Goal: Use online tool/utility: Utilize a website feature to perform a specific function

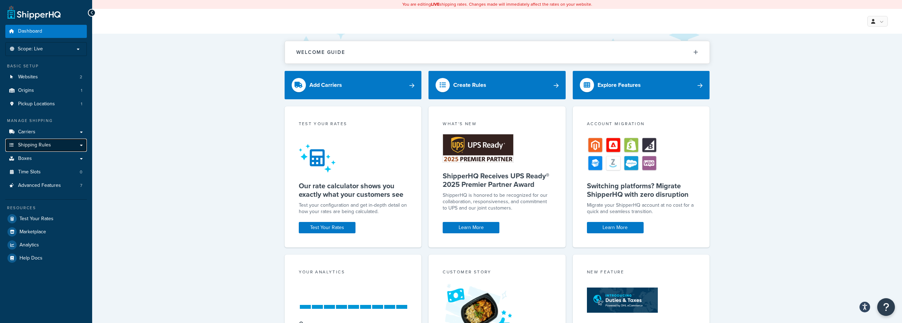
click at [41, 142] on span "Shipping Rules" at bounding box center [34, 145] width 33 height 6
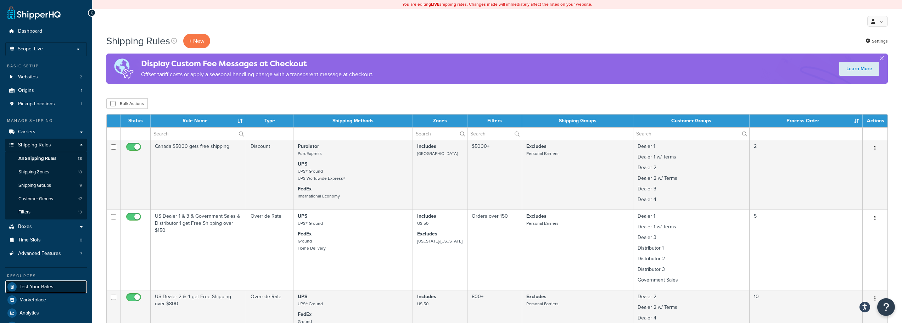
click at [43, 286] on span "Test Your Rates" at bounding box center [36, 287] width 34 height 6
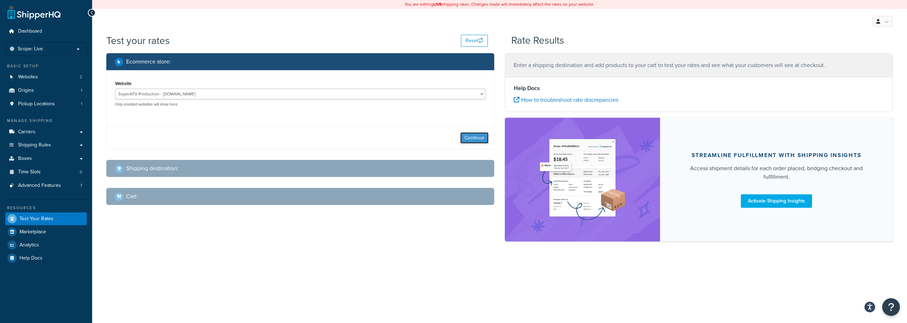
click at [468, 138] on button "Continue" at bounding box center [474, 137] width 28 height 11
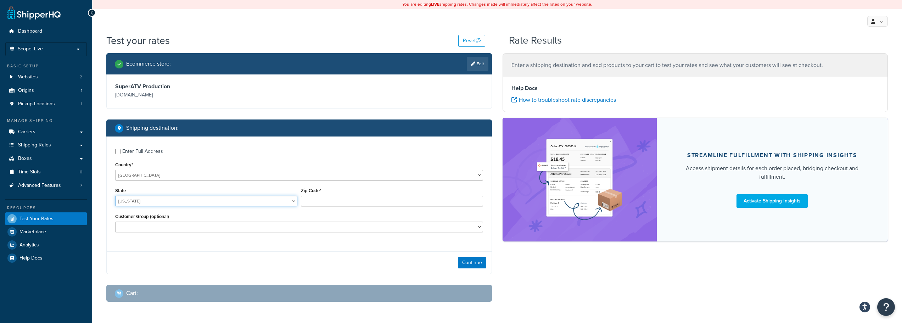
click at [170, 200] on select "Alabama Alaska American Samoa Arizona Arkansas Armed Forces Americas Armed Forc…" at bounding box center [206, 201] width 182 height 11
click at [358, 148] on label "Enter Full Address" at bounding box center [302, 150] width 361 height 11
click at [120, 149] on input "Enter Full Address" at bounding box center [117, 151] width 5 height 5
checkbox input "true"
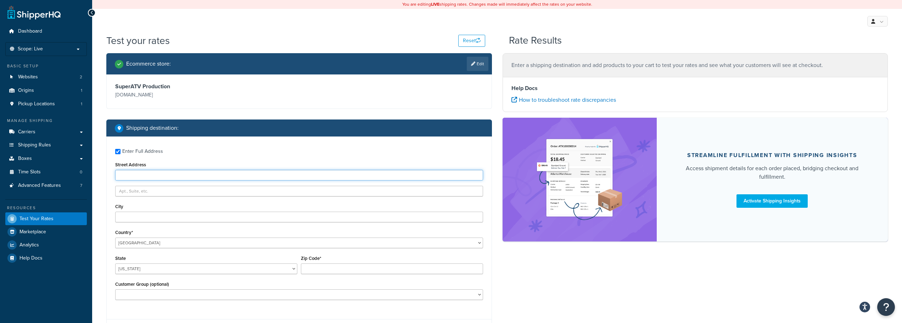
click at [140, 175] on input "Street Address" at bounding box center [299, 175] width 368 height 11
paste input "369 W 8700 S"
type input "369 W 8700 S"
click at [123, 216] on input "City" at bounding box center [299, 216] width 368 height 11
type input "Paradise"
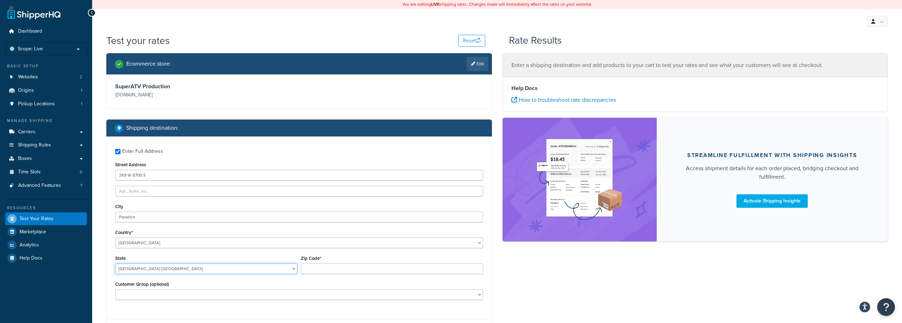
select select "UT"
click at [311, 269] on input "Zip Code*" at bounding box center [392, 268] width 182 height 11
paste input "84328-7805"
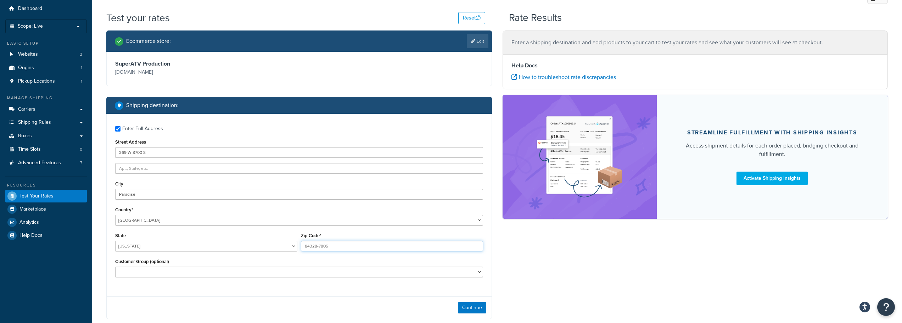
scroll to position [35, 0]
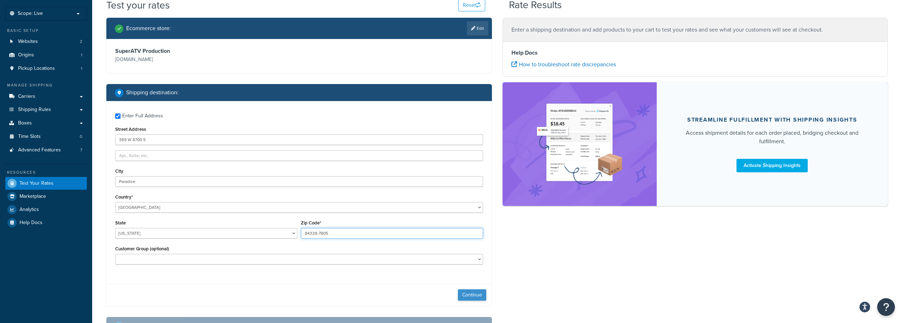
type input "84328-7805"
click at [474, 295] on button "Continue" at bounding box center [472, 294] width 28 height 11
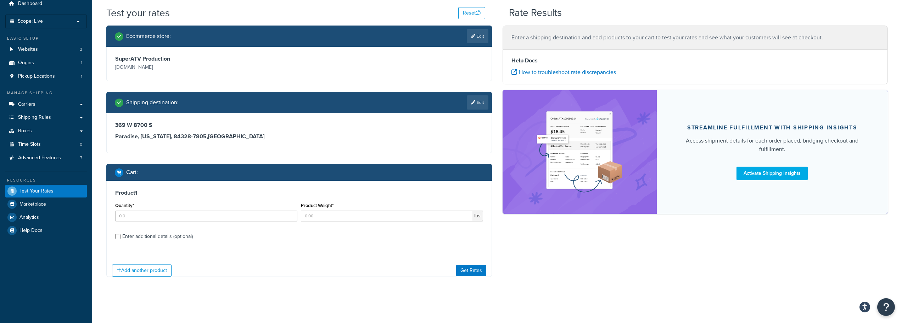
scroll to position [33, 0]
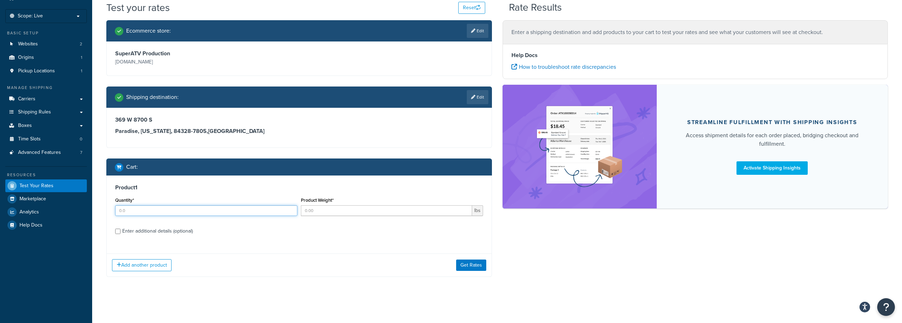
click at [189, 214] on input "Quantity*" at bounding box center [206, 210] width 182 height 11
type input "1"
click at [339, 213] on input "Product Weight*" at bounding box center [386, 210] width 171 height 11
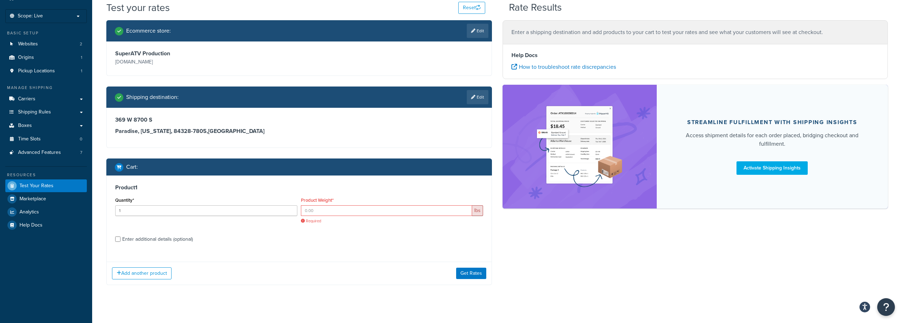
click at [229, 276] on div "Add another product Get Rates" at bounding box center [299, 272] width 385 height 23
click at [322, 212] on input "Product Weight*" at bounding box center [386, 210] width 171 height 11
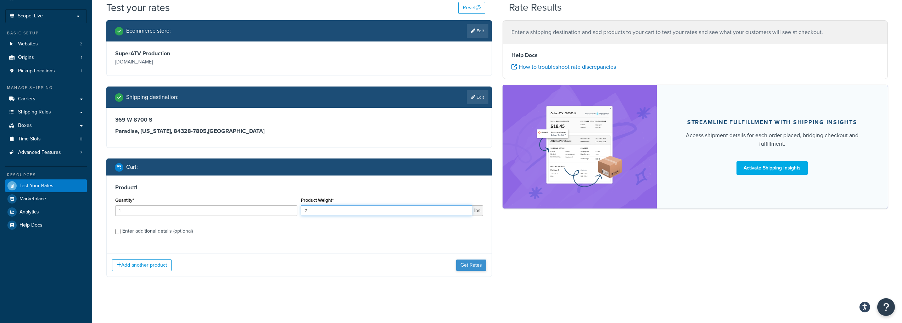
type input "7"
click at [473, 265] on button "Get Rates" at bounding box center [471, 264] width 30 height 11
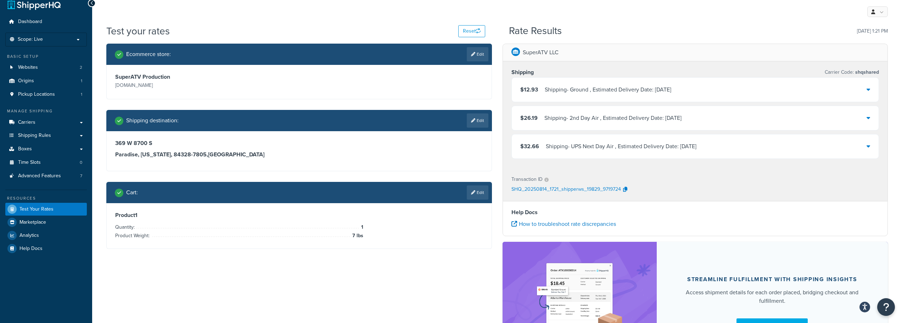
scroll to position [0, 0]
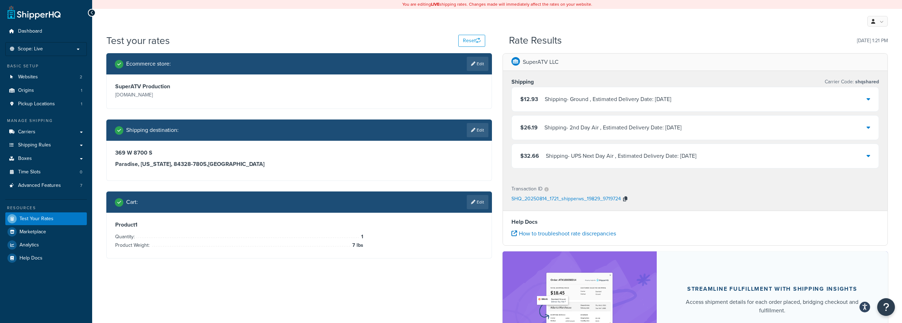
click at [624, 197] on icon "button" at bounding box center [625, 198] width 4 height 5
click at [480, 132] on link "Edit" at bounding box center [478, 130] width 22 height 14
select select "UT"
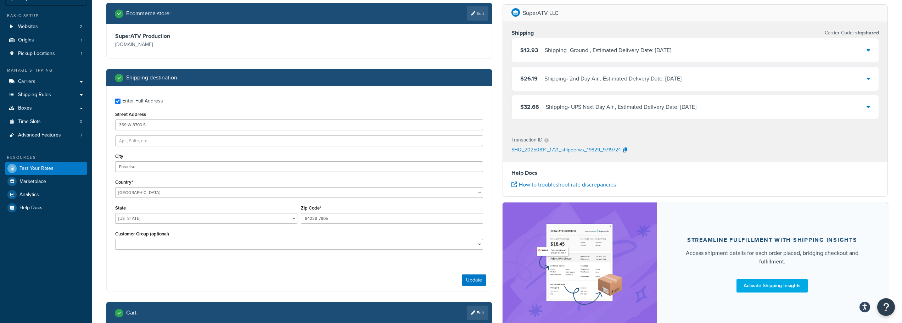
scroll to position [35, 0]
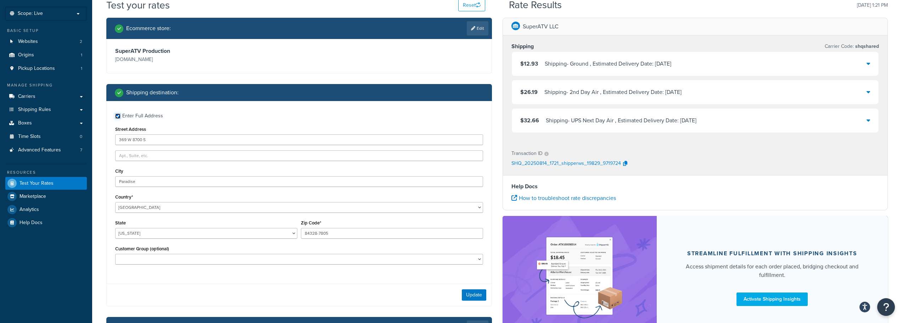
click at [118, 115] on input "Enter Full Address" at bounding box center [117, 115] width 5 height 5
checkbox input "false"
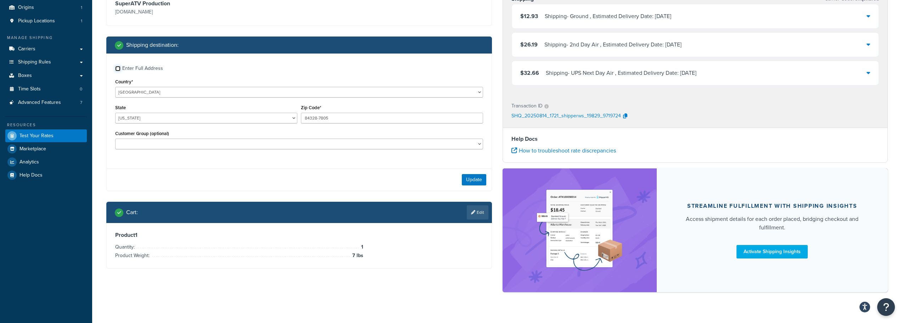
scroll to position [59, 0]
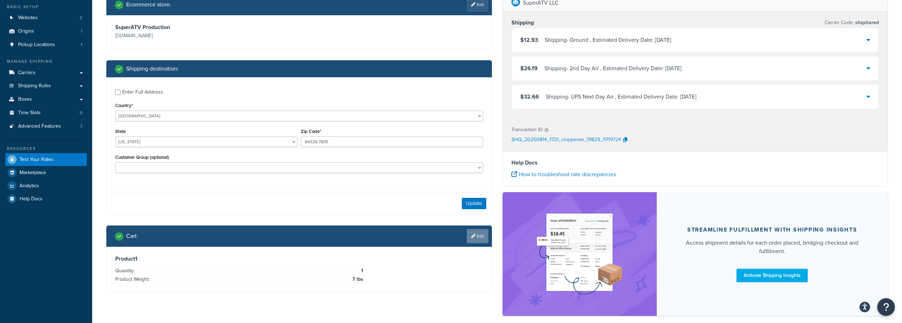
click at [472, 235] on icon at bounding box center [473, 236] width 4 height 4
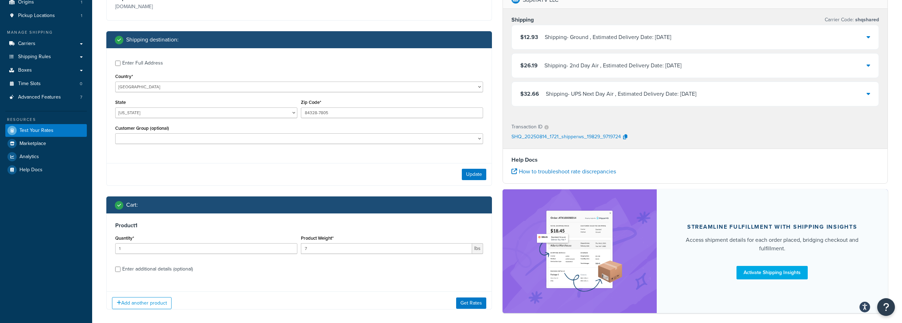
scroll to position [116, 0]
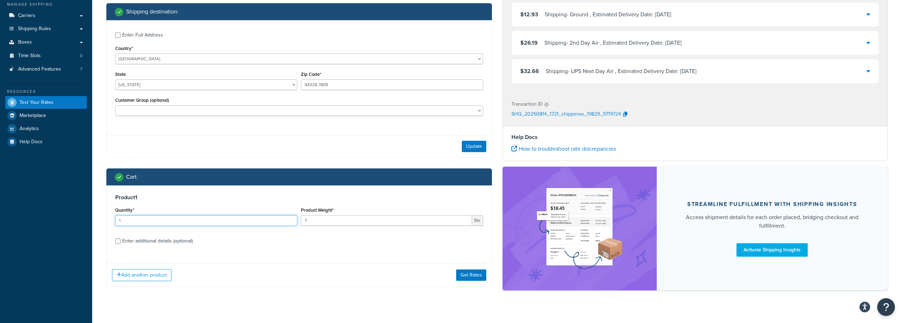
drag, startPoint x: 146, startPoint y: 219, endPoint x: 93, endPoint y: 217, distance: 52.5
click at [94, 216] on div "Test your rates Reset Rate Results 08/14/2025, 1:21 PM Ecommerce store : Edit S…" at bounding box center [496, 115] width 809 height 397
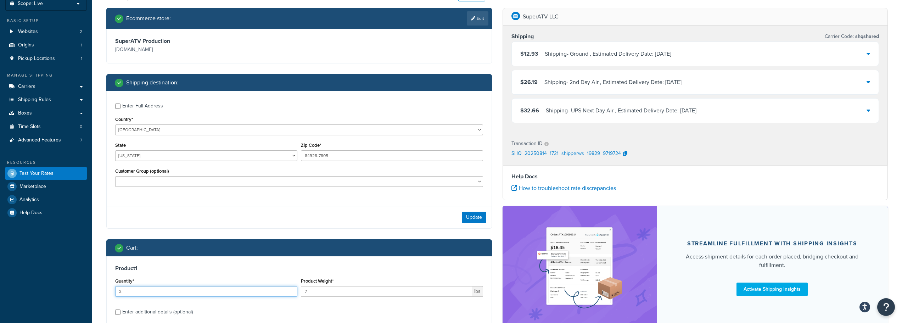
type input "2"
click at [149, 155] on select "Alabama Alaska American Samoa Arizona Arkansas Armed Forces Americas Armed Forc…" at bounding box center [206, 155] width 182 height 11
drag, startPoint x: 332, startPoint y: 155, endPoint x: 287, endPoint y: 152, distance: 44.7
click at [287, 152] on div "State Alabama Alaska American Samoa Arizona Arkansas Armed Forces Americas Arme…" at bounding box center [298, 153] width 371 height 26
drag, startPoint x: 286, startPoint y: 150, endPoint x: 275, endPoint y: 144, distance: 12.5
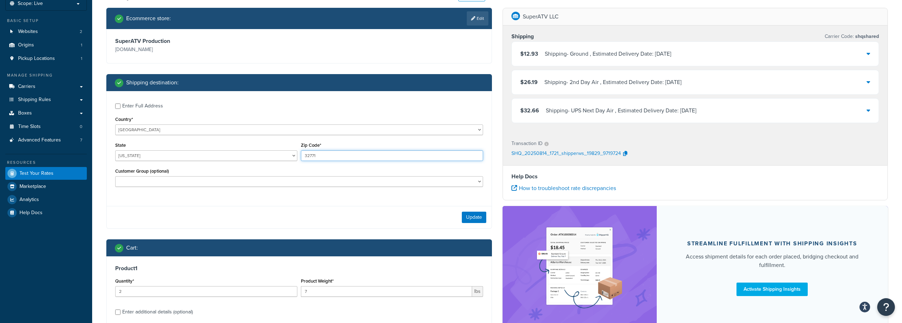
click at [269, 147] on div "State Alabama Alaska American Samoa Arizona Arkansas Armed Forces Americas Arme…" at bounding box center [298, 153] width 371 height 26
type input "32771"
click at [137, 151] on select "Alabama Alaska American Samoa Arizona Arkansas Armed Forces Americas Armed Forc…" at bounding box center [206, 155] width 182 height 11
select select "FL"
click at [115, 150] on select "Alabama Alaska American Samoa Arizona Arkansas Armed Forces Americas Armed Forc…" at bounding box center [206, 155] width 182 height 11
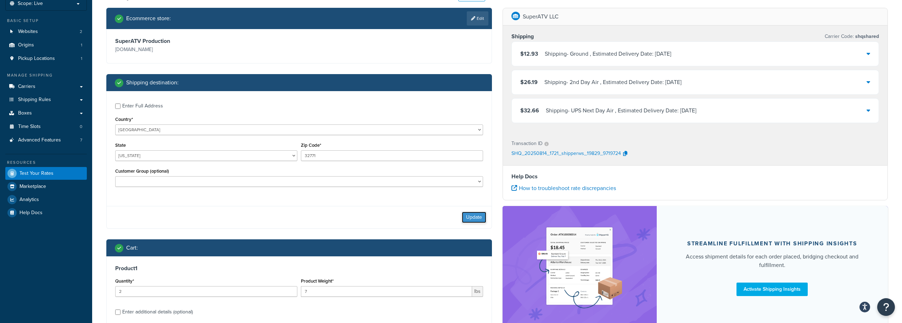
click at [466, 214] on button "Update" at bounding box center [474, 216] width 24 height 11
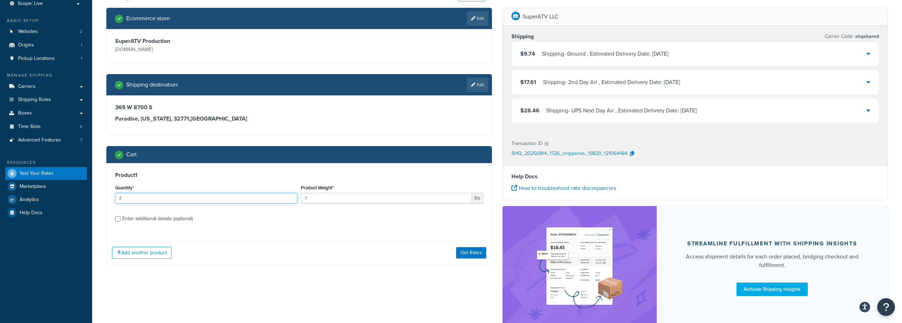
drag, startPoint x: 134, startPoint y: 196, endPoint x: 114, endPoint y: 196, distance: 19.5
click at [114, 196] on div "Quantity* 2" at bounding box center [206, 196] width 186 height 26
type input "1"
drag, startPoint x: 331, startPoint y: 199, endPoint x: 285, endPoint y: 197, distance: 46.1
click at [285, 197] on div "Quantity* 1 Product Weight* 7 lbs" at bounding box center [298, 196] width 371 height 26
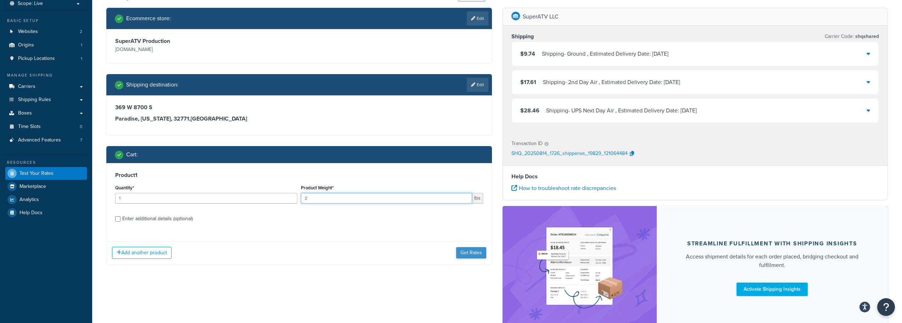
type input "2"
click at [471, 253] on button "Get Rates" at bounding box center [471, 252] width 30 height 11
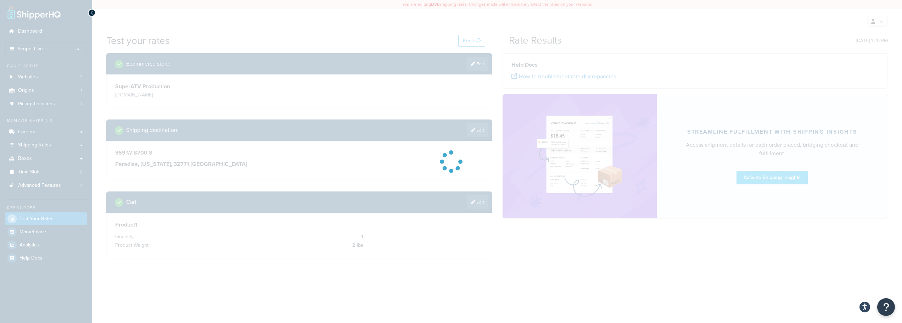
scroll to position [0, 0]
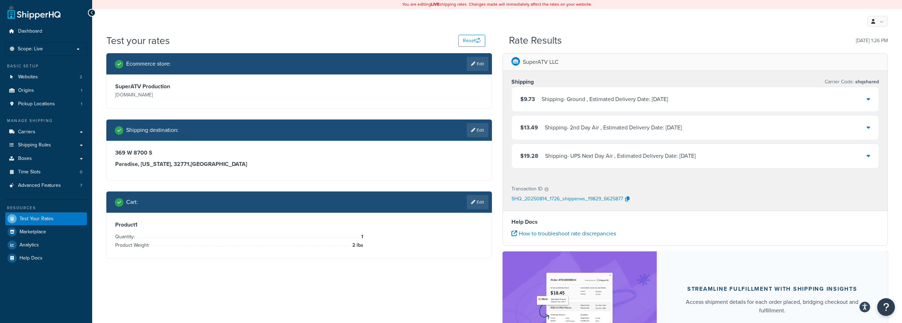
drag, startPoint x: 474, startPoint y: 204, endPoint x: 464, endPoint y: 204, distance: 9.6
click at [474, 204] on link "Edit" at bounding box center [478, 202] width 22 height 14
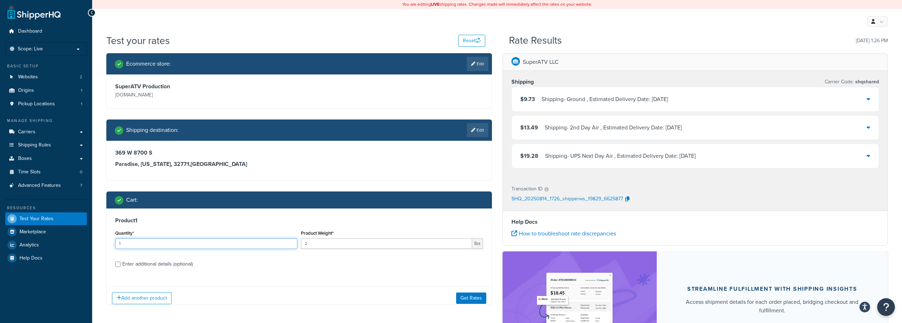
drag, startPoint x: 140, startPoint y: 241, endPoint x: 112, endPoint y: 242, distance: 28.0
click at [112, 242] on div "Product 1 Quantity* 1 Product Weight* 2 lbs Enter additional details (optional)" at bounding box center [299, 244] width 385 height 73
type input "2"
click at [472, 298] on button "Get Rates" at bounding box center [471, 297] width 30 height 11
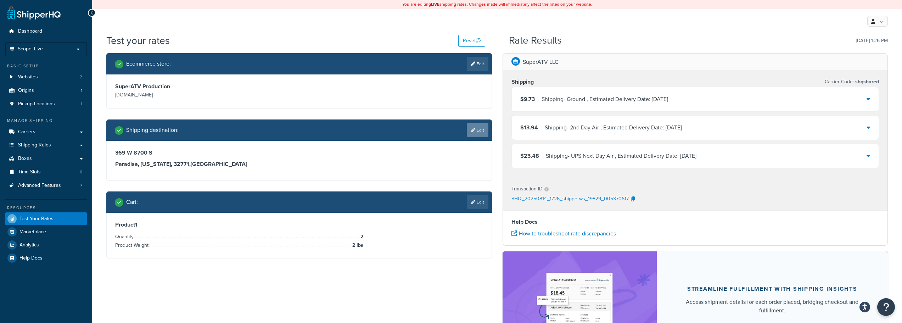
click at [473, 126] on link "Edit" at bounding box center [478, 130] width 22 height 14
select select "FL"
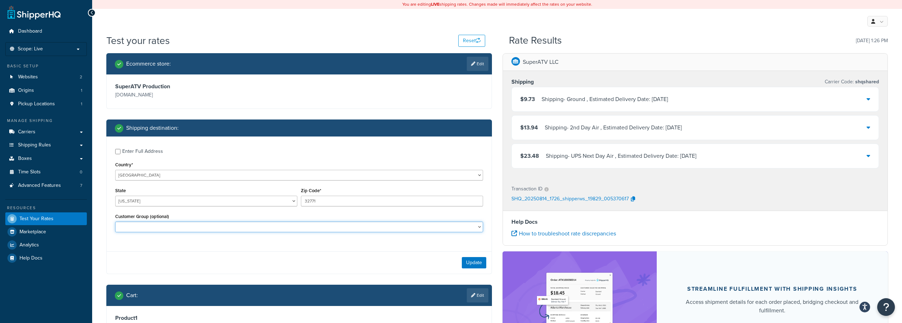
click at [180, 231] on select "Consumer Price Consumer Price Nontaxable Dealer 1 Dealer 1 w/ Terms Dealer 2 De…" at bounding box center [299, 226] width 368 height 11
select select "Dealer 1"
click at [115, 221] on select "Consumer Price Consumer Price Nontaxable Dealer 1 Dealer 1 w/ Terms Dealer 2 De…" at bounding box center [299, 226] width 368 height 11
click at [472, 262] on button "Update" at bounding box center [474, 262] width 24 height 11
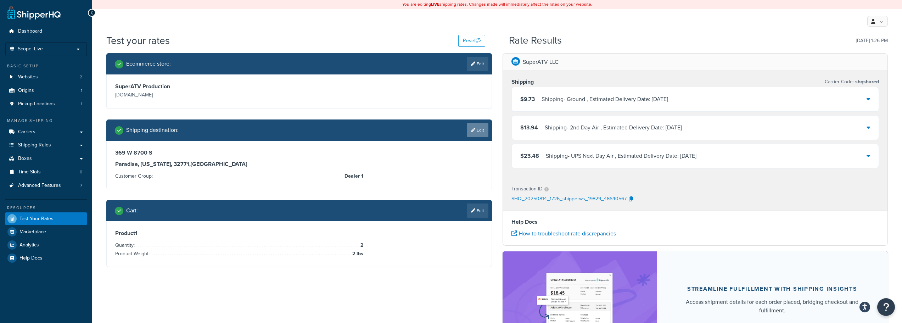
click at [480, 132] on link "Edit" at bounding box center [478, 130] width 22 height 14
select select "FL"
select select "Dealer 1"
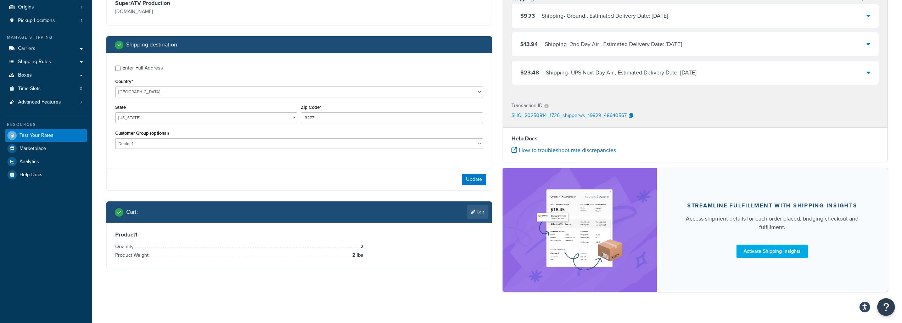
scroll to position [95, 0]
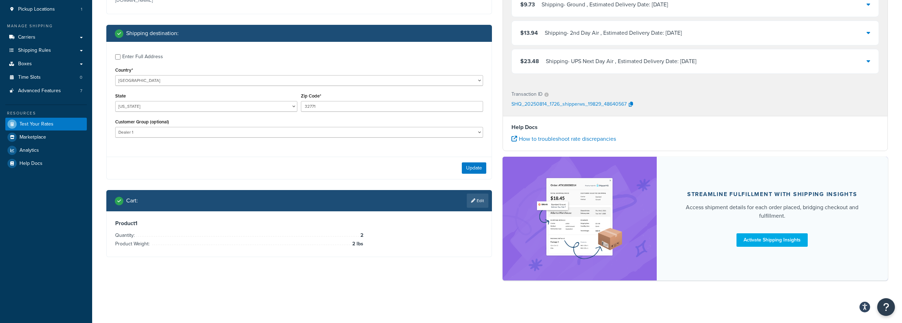
click at [149, 58] on div "Enter Full Address" at bounding box center [142, 57] width 41 height 10
click at [120, 58] on input "Enter Full Address" at bounding box center [117, 56] width 5 height 5
checkbox input "true"
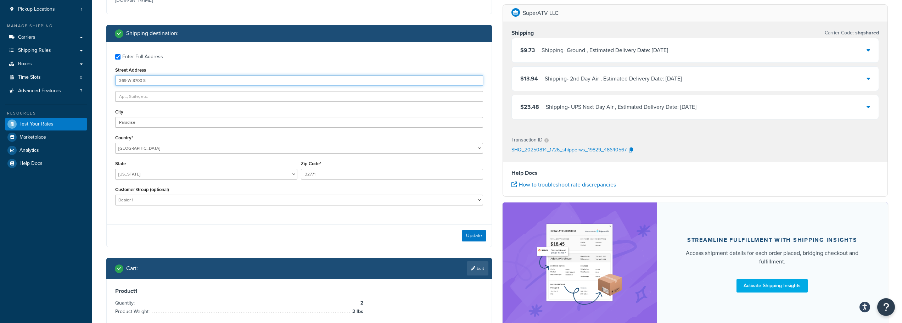
drag, startPoint x: 155, startPoint y: 80, endPoint x: 123, endPoint y: 76, distance: 32.8
click at [123, 76] on input "369 W 8700 S" at bounding box center [299, 80] width 368 height 11
type input "3"
click at [170, 119] on input "Paradise" at bounding box center [299, 122] width 368 height 11
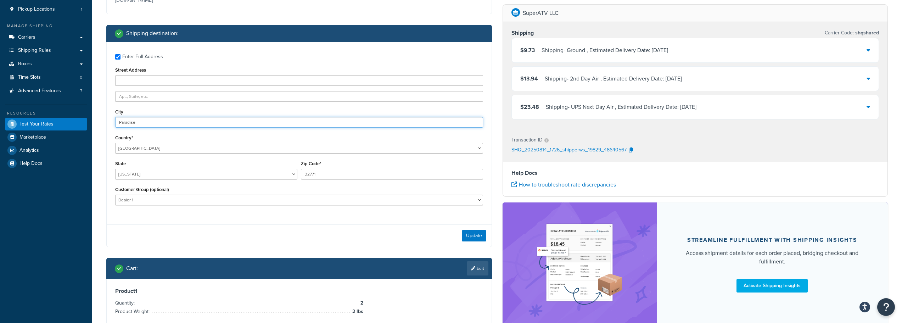
click at [170, 119] on input "Paradise" at bounding box center [299, 122] width 368 height 11
click at [128, 56] on div "Enter Full Address" at bounding box center [142, 57] width 41 height 10
click at [120, 56] on input "Enter Full Address" at bounding box center [117, 56] width 5 height 5
checkbox input "false"
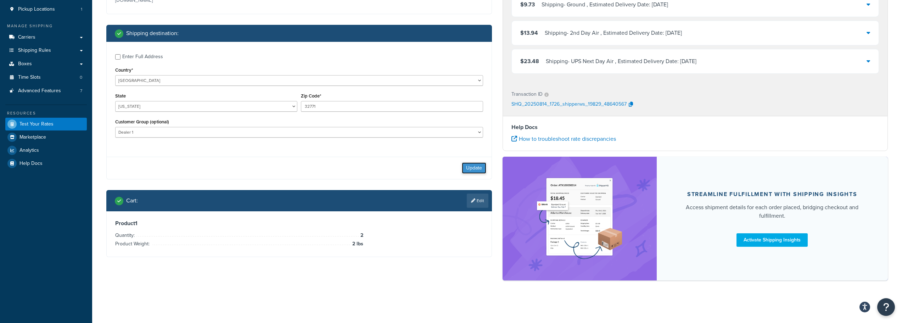
click at [476, 170] on button "Update" at bounding box center [474, 167] width 24 height 11
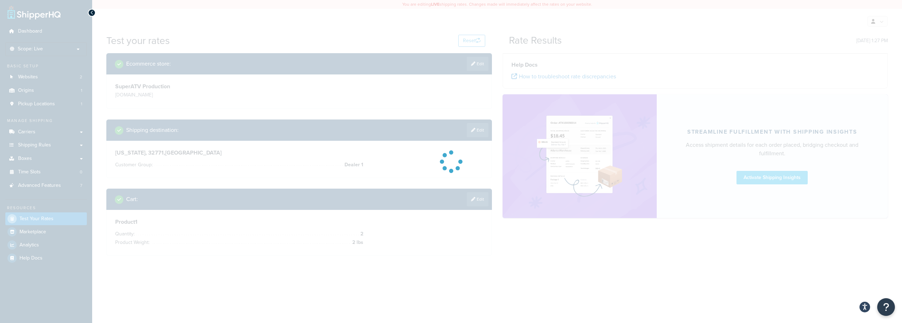
scroll to position [0, 0]
